Goal: Find specific page/section: Find specific page/section

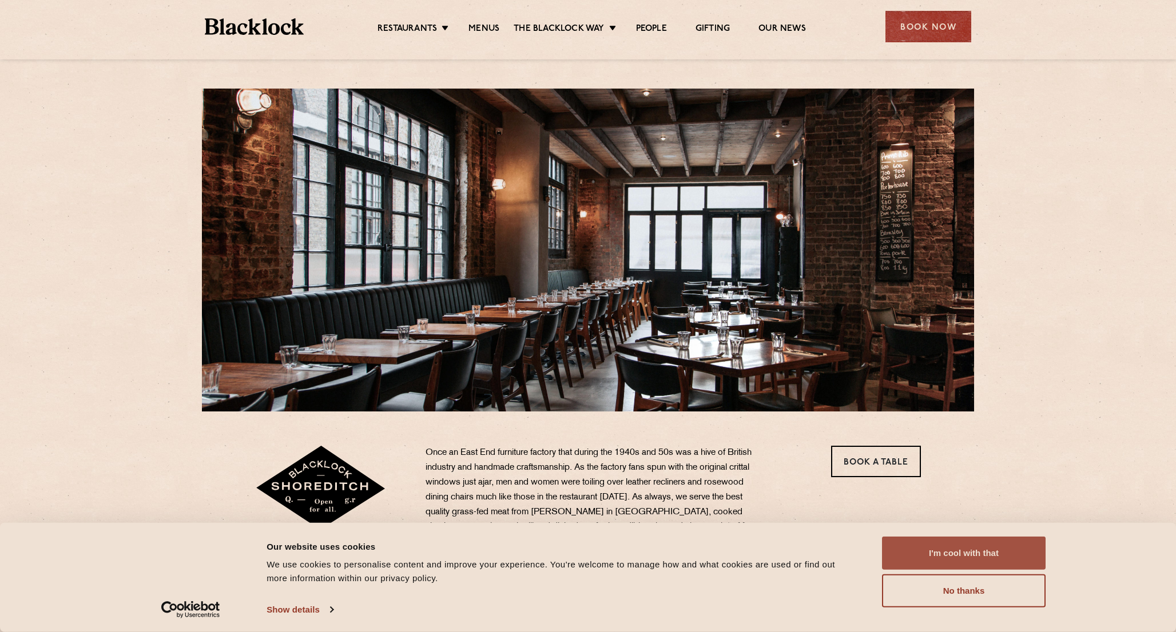
click at [922, 552] on button "I'm cool with that" at bounding box center [964, 553] width 164 height 33
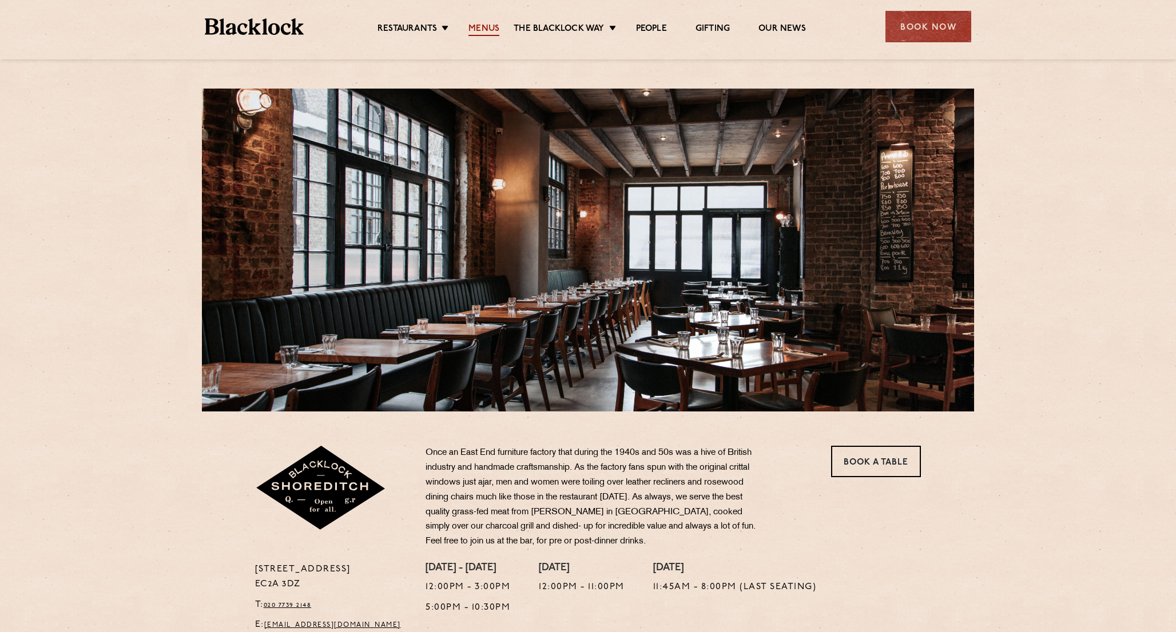
click at [490, 30] on link "Menus" at bounding box center [483, 29] width 31 height 13
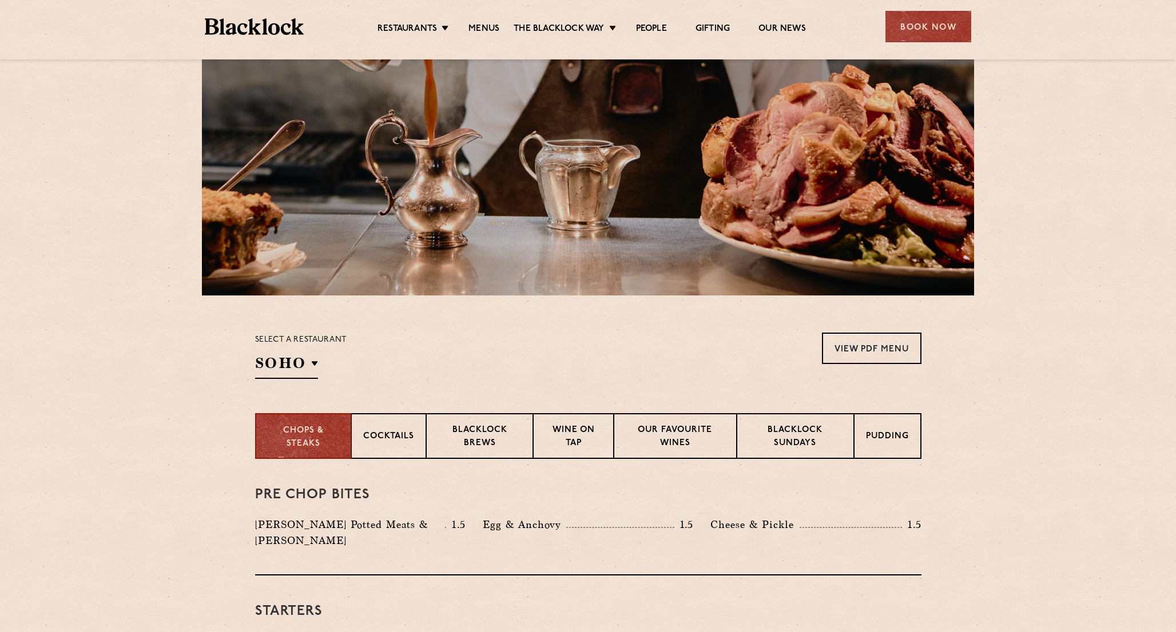
scroll to position [124, 0]
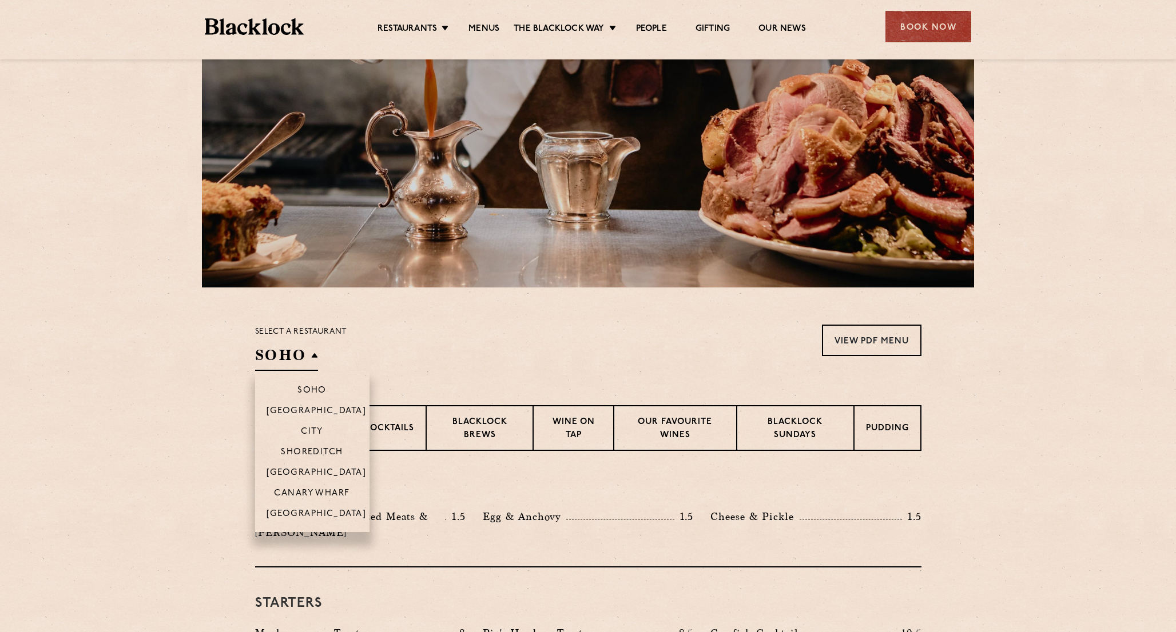
click at [313, 351] on h2 "SOHO" at bounding box center [286, 358] width 63 height 26
click at [315, 449] on p "Shoreditch" at bounding box center [312, 453] width 62 height 11
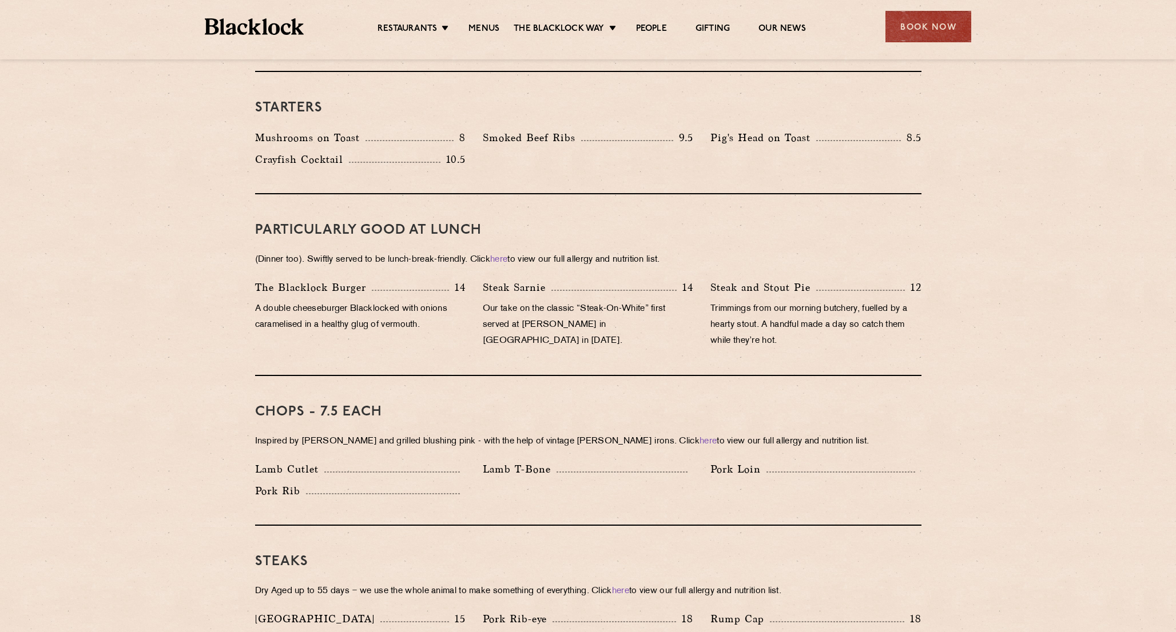
scroll to position [623, 0]
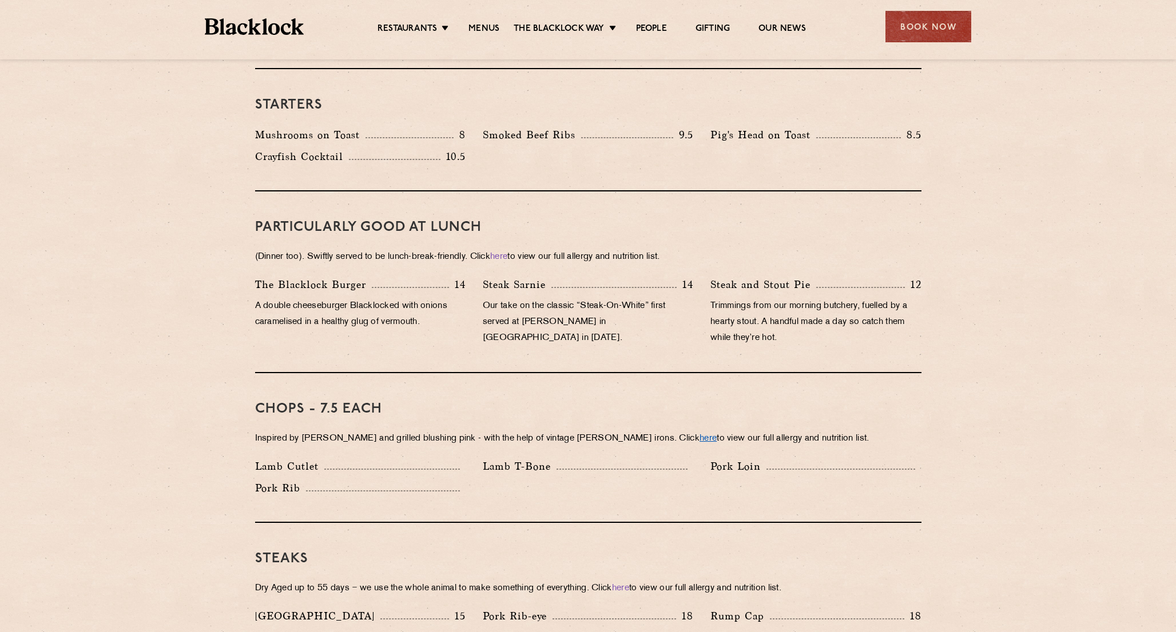
click at [699, 435] on link "here" at bounding box center [707, 439] width 17 height 9
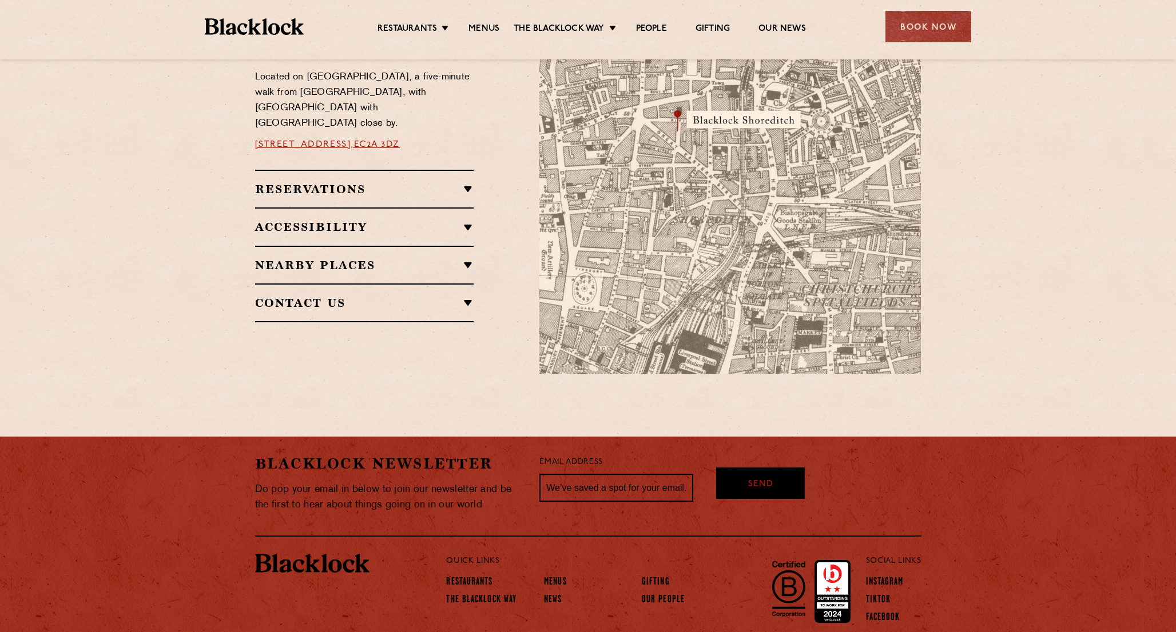
scroll to position [756, 0]
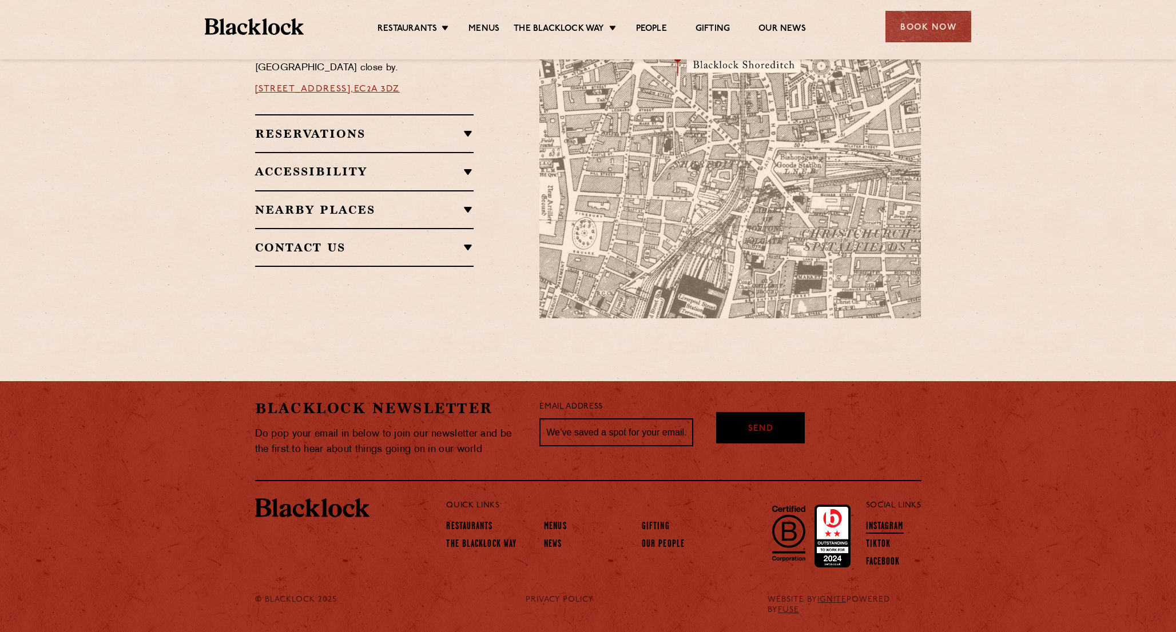
click at [873, 525] on link "Instagram" at bounding box center [885, 527] width 38 height 13
